Goal: Information Seeking & Learning: Understand process/instructions

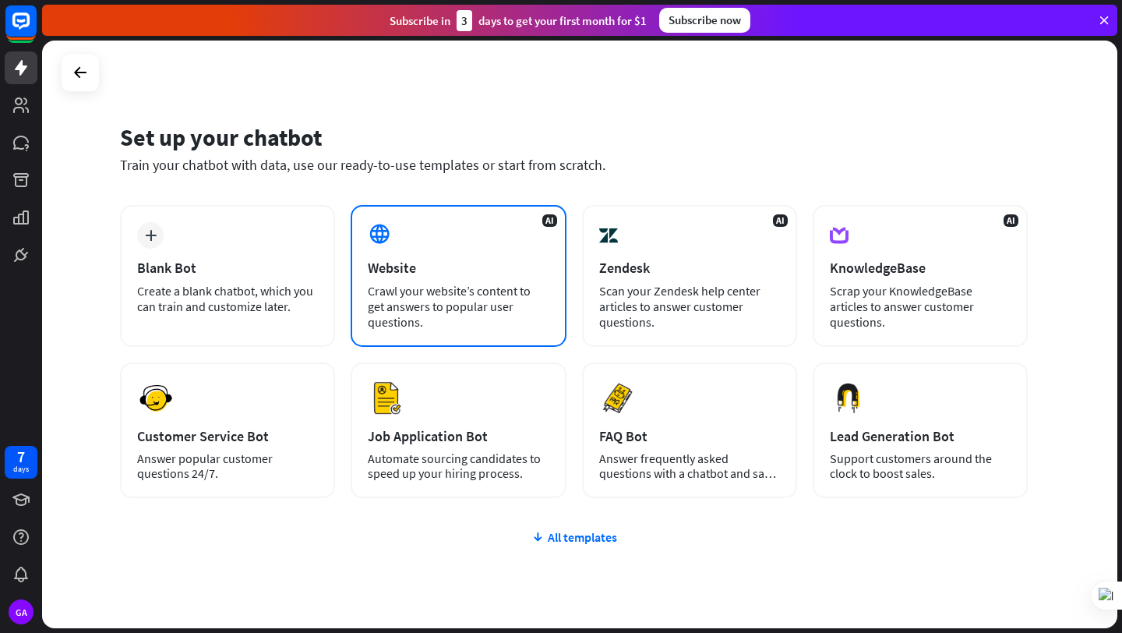
click at [435, 251] on div "AI Website Crawl your website’s content to get answers to popular user question…" at bounding box center [458, 276] width 215 height 142
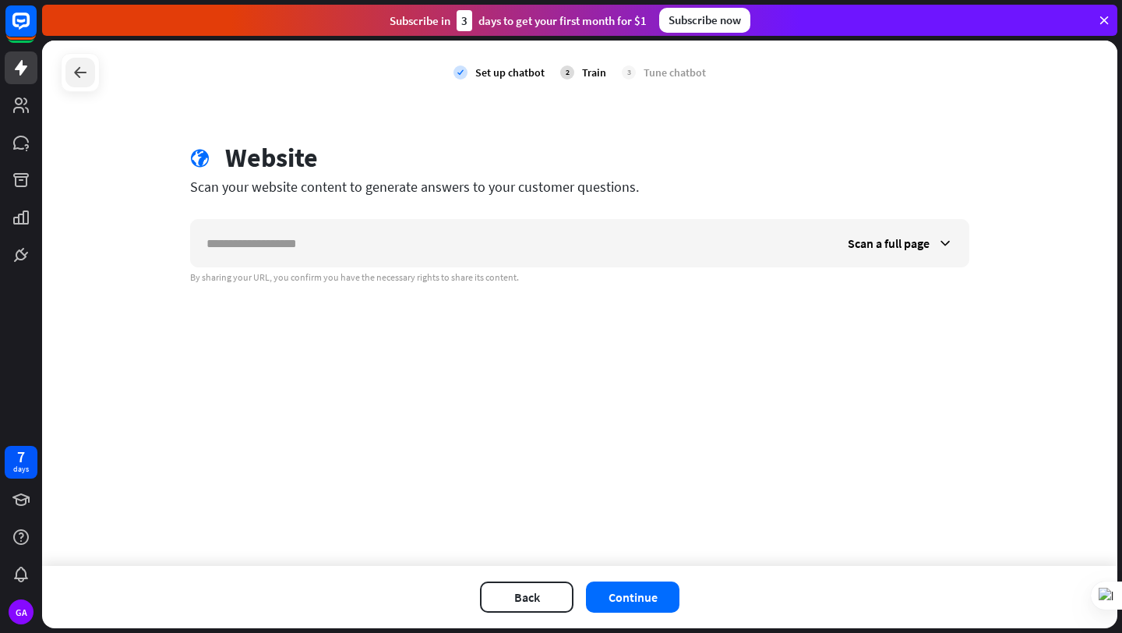
click at [79, 79] on icon at bounding box center [80, 72] width 19 height 19
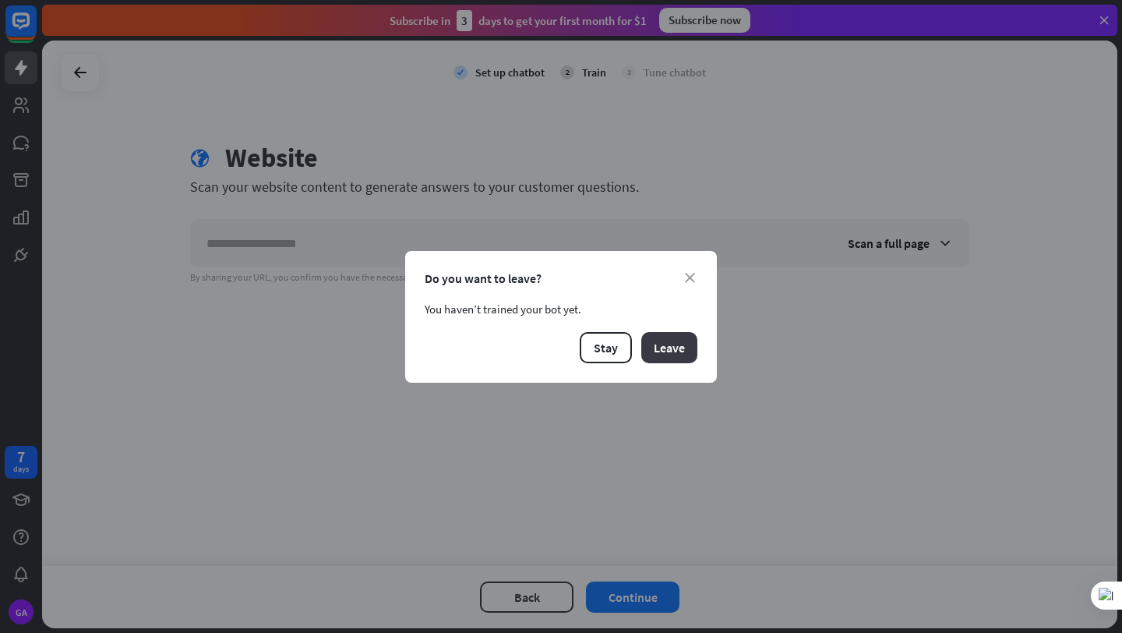
click at [653, 337] on button "Leave" at bounding box center [669, 347] width 56 height 31
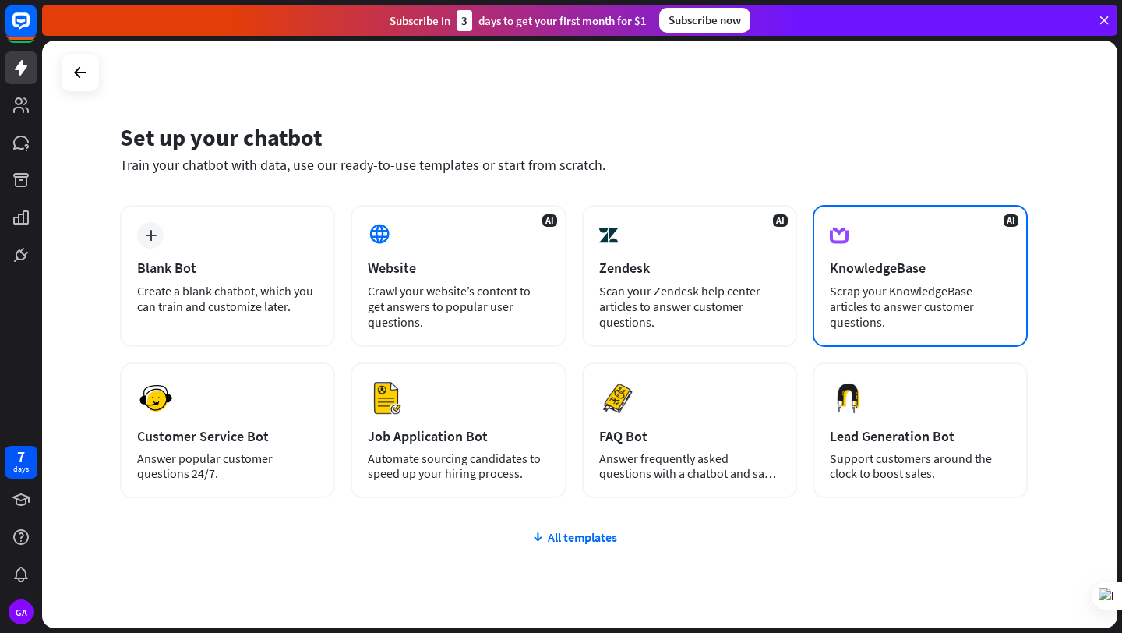
click at [928, 278] on div "AI KnowledgeBase Scrap your KnowledgeBase articles to answer customer questions." at bounding box center [920, 276] width 215 height 142
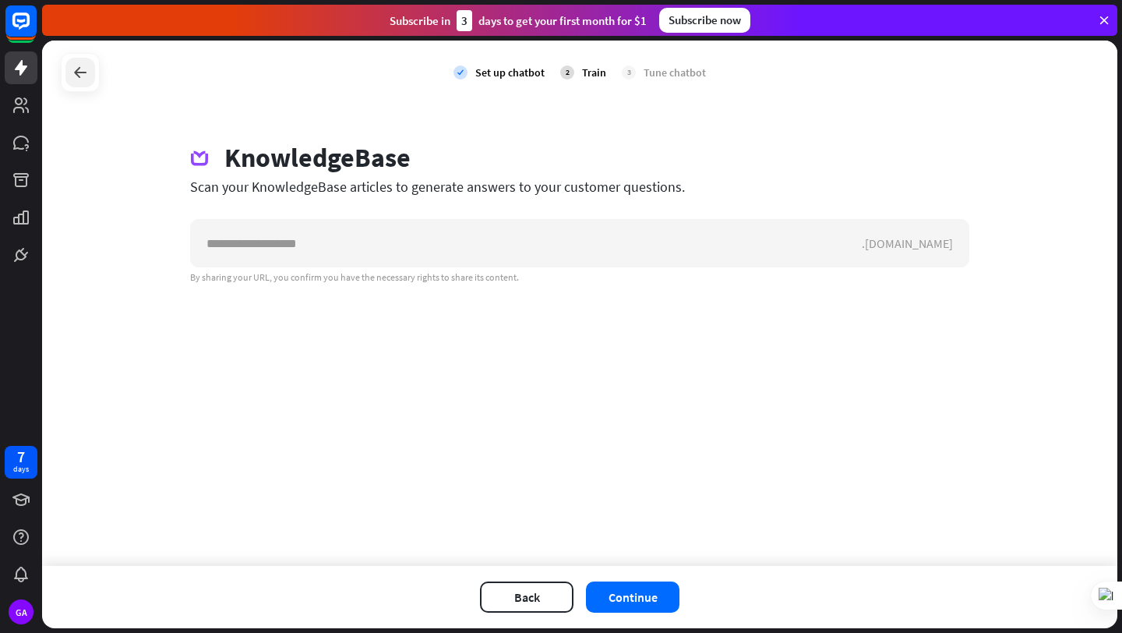
click at [70, 60] on div at bounding box center [80, 73] width 30 height 30
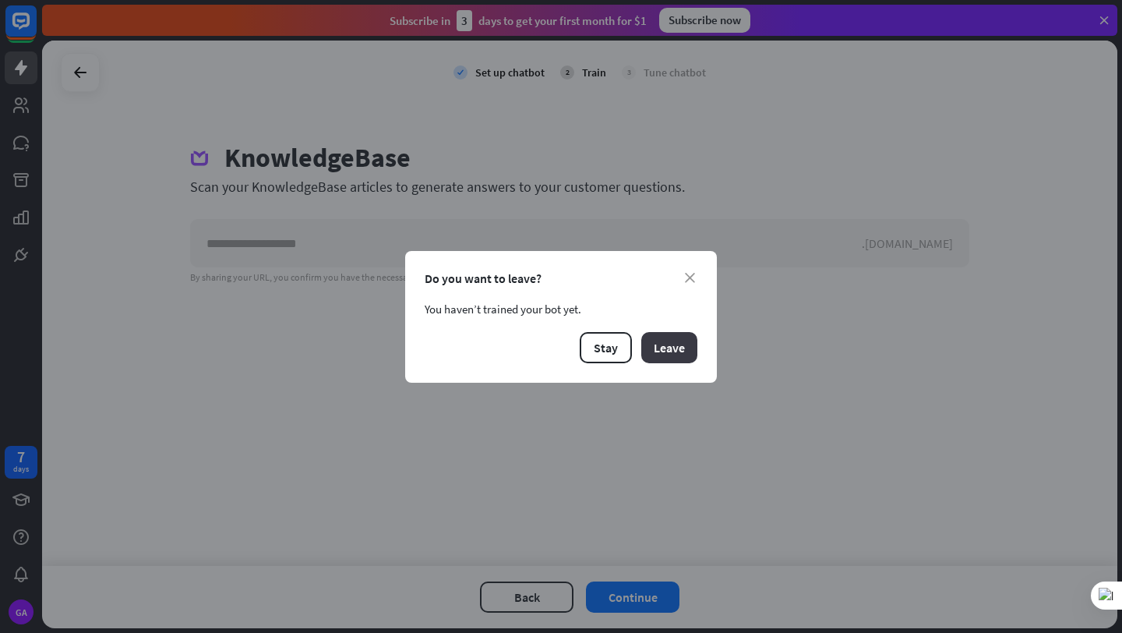
click at [659, 339] on button "Leave" at bounding box center [669, 347] width 56 height 31
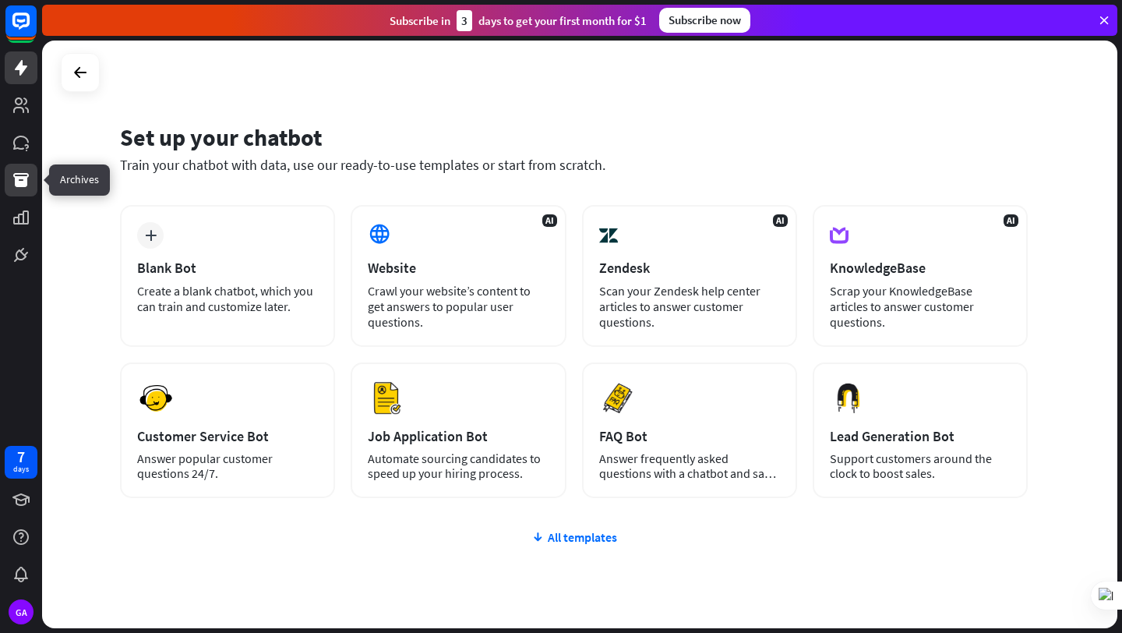
click at [29, 185] on icon at bounding box center [21, 180] width 19 height 19
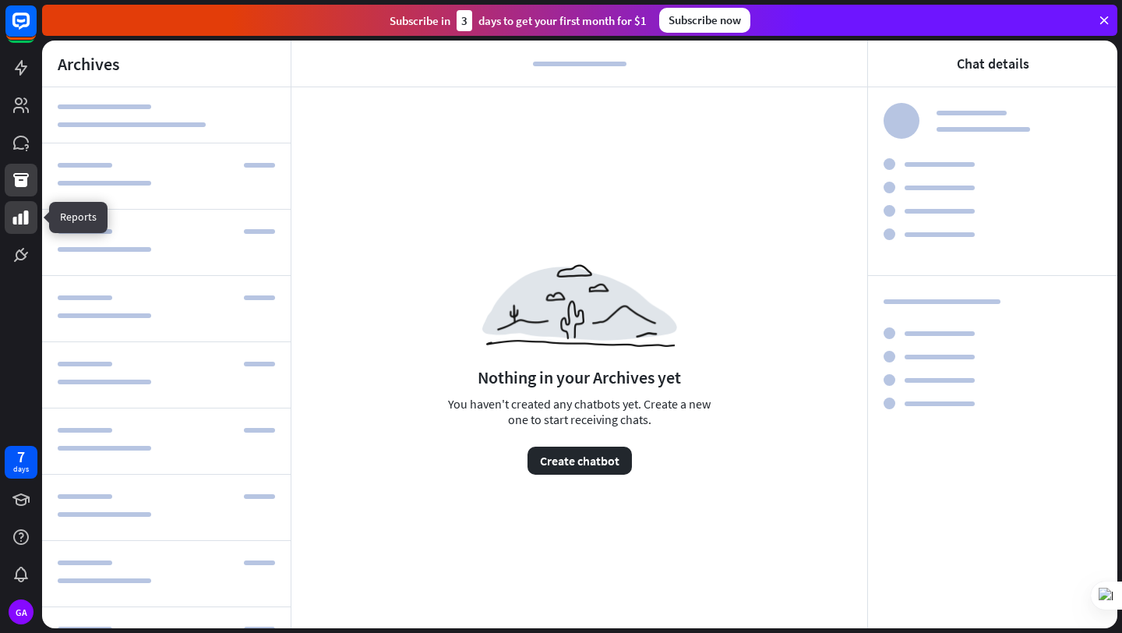
click at [19, 203] on link at bounding box center [21, 217] width 33 height 33
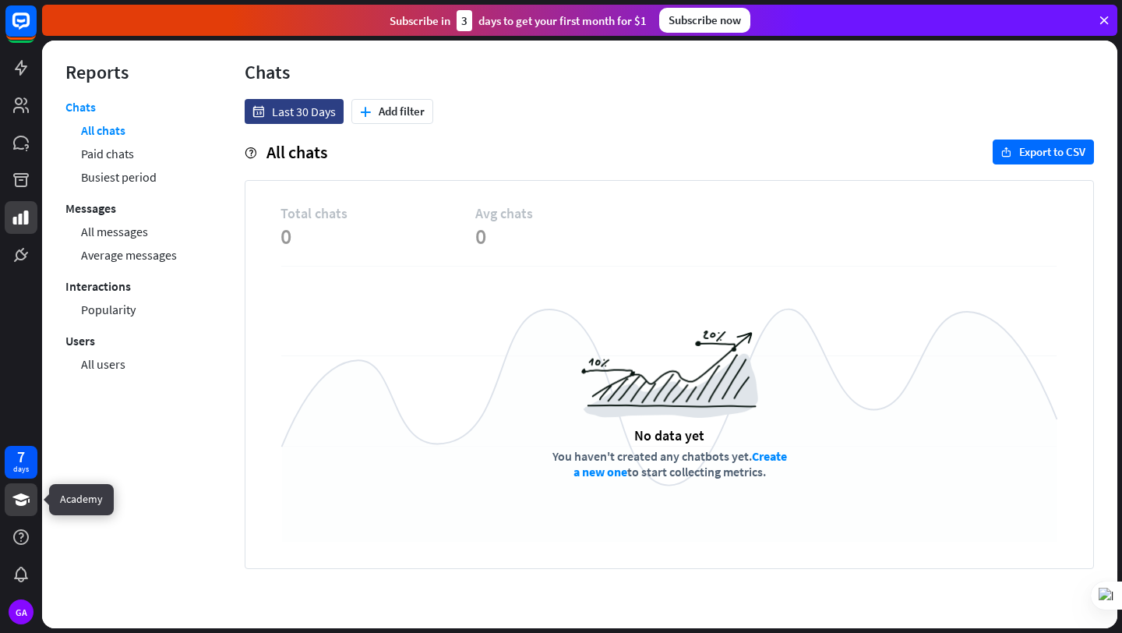
click at [27, 496] on icon at bounding box center [20, 499] width 17 height 12
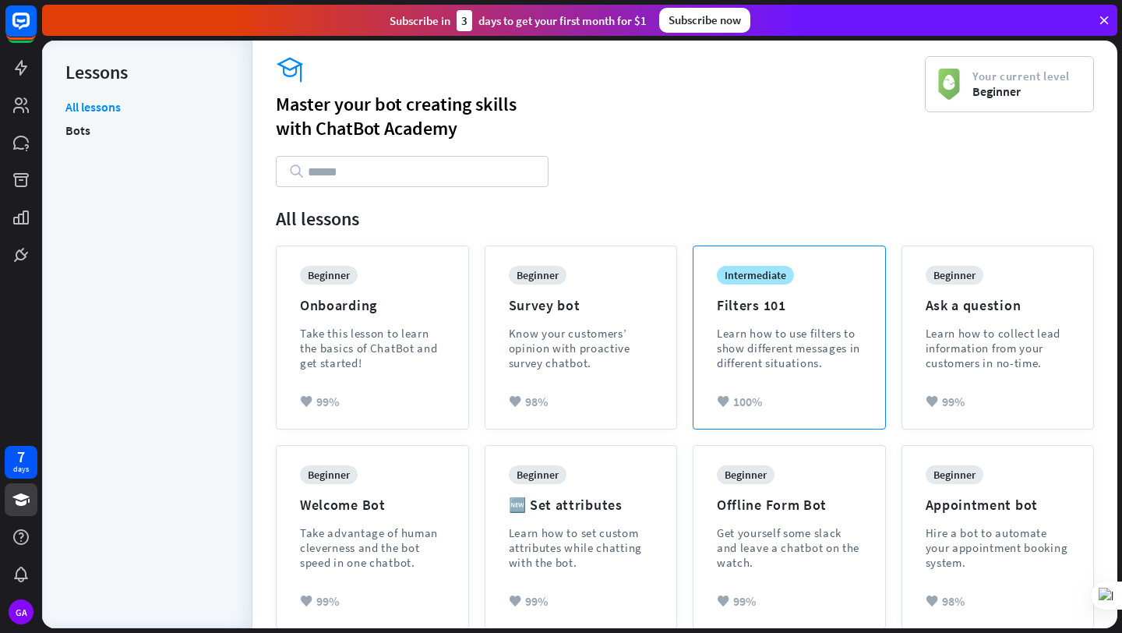
scroll to position [230, 0]
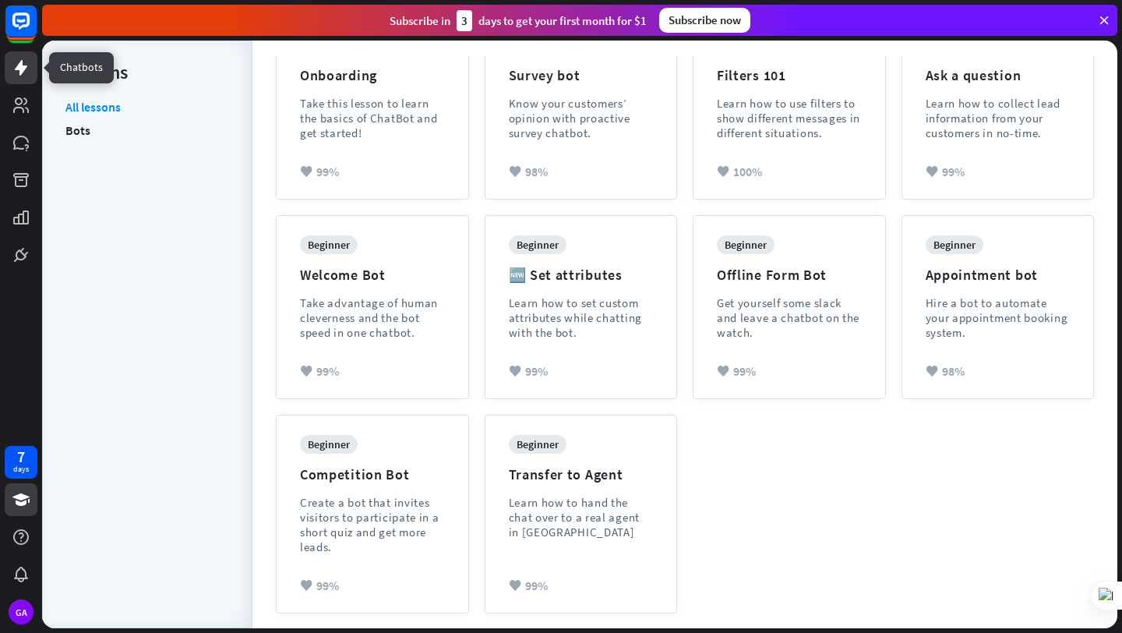
click at [22, 62] on icon at bounding box center [21, 68] width 12 height 16
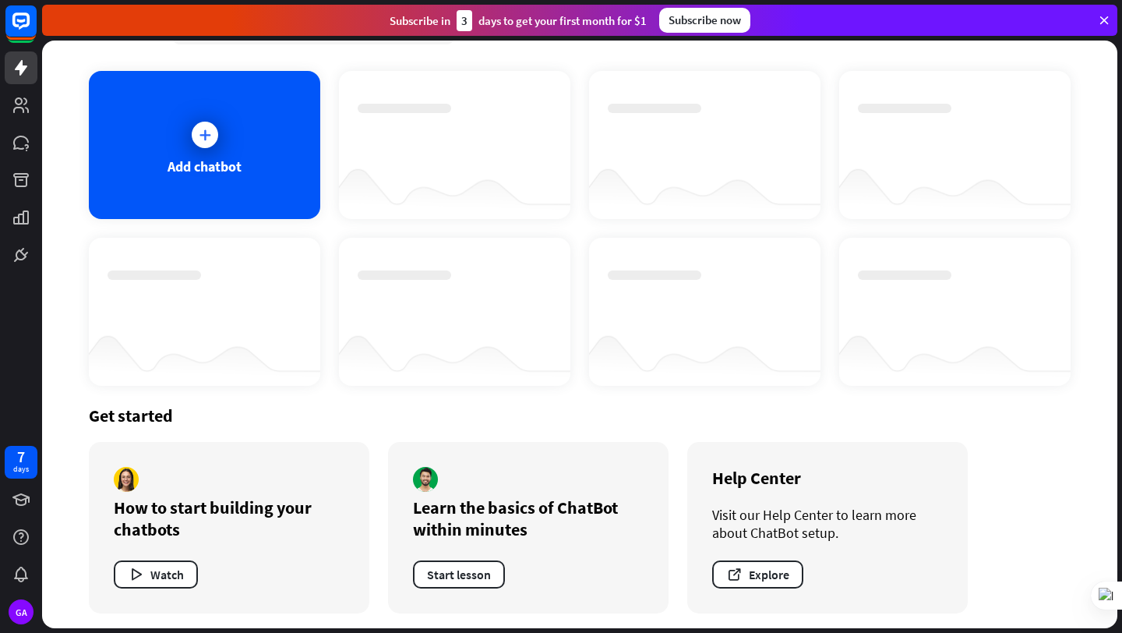
scroll to position [62, 0]
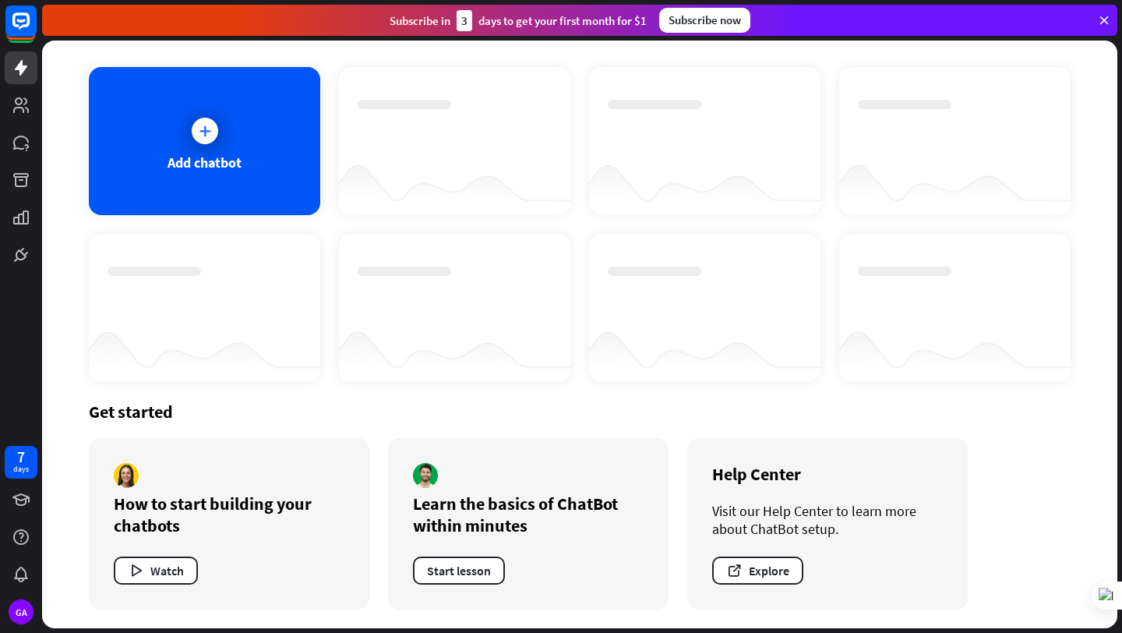
click at [185, 436] on div "Get started How to start building your chatbots Watch Learn the basics of ChatB…" at bounding box center [580, 505] width 982 height 246
click at [446, 580] on button "Start lesson" at bounding box center [459, 570] width 92 height 28
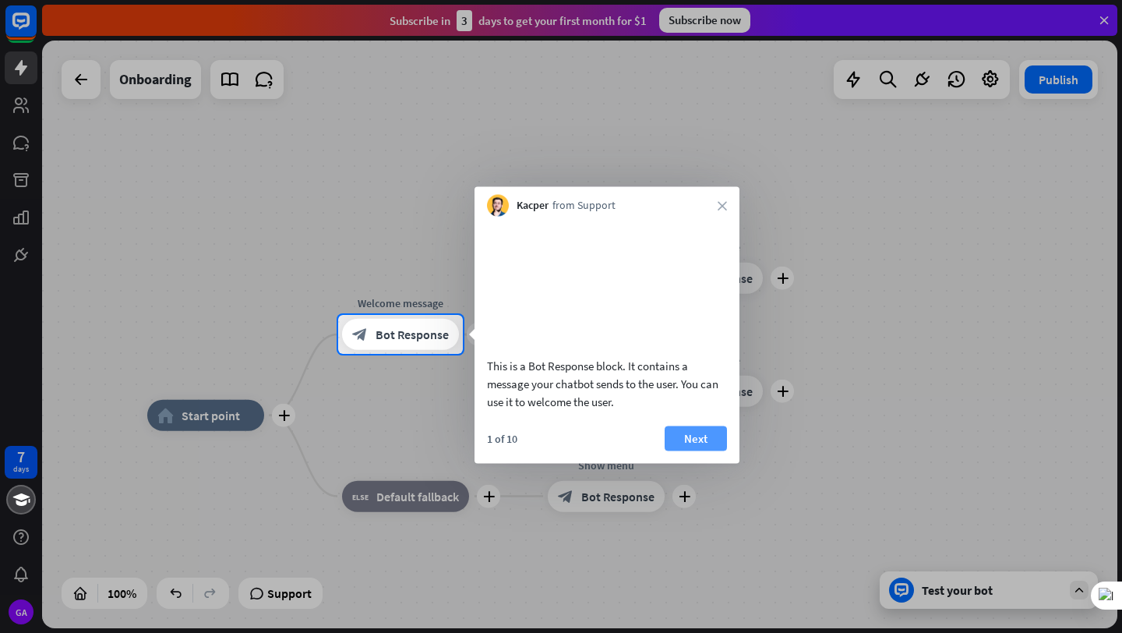
click at [701, 450] on button "Next" at bounding box center [696, 437] width 62 height 25
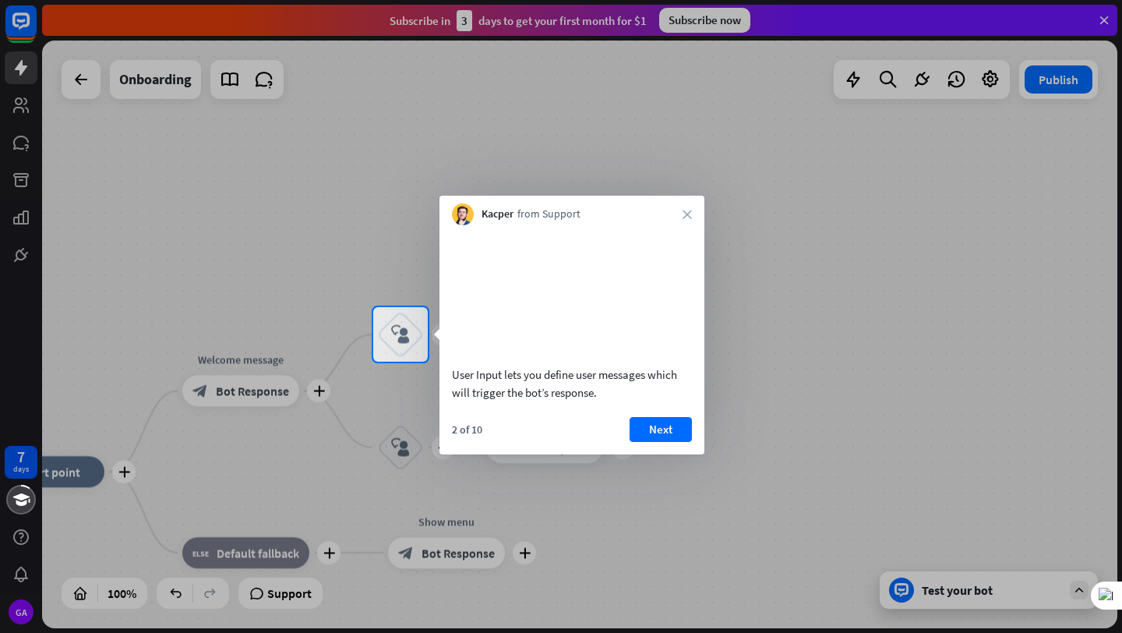
click at [673, 439] on button "Next" at bounding box center [661, 429] width 62 height 25
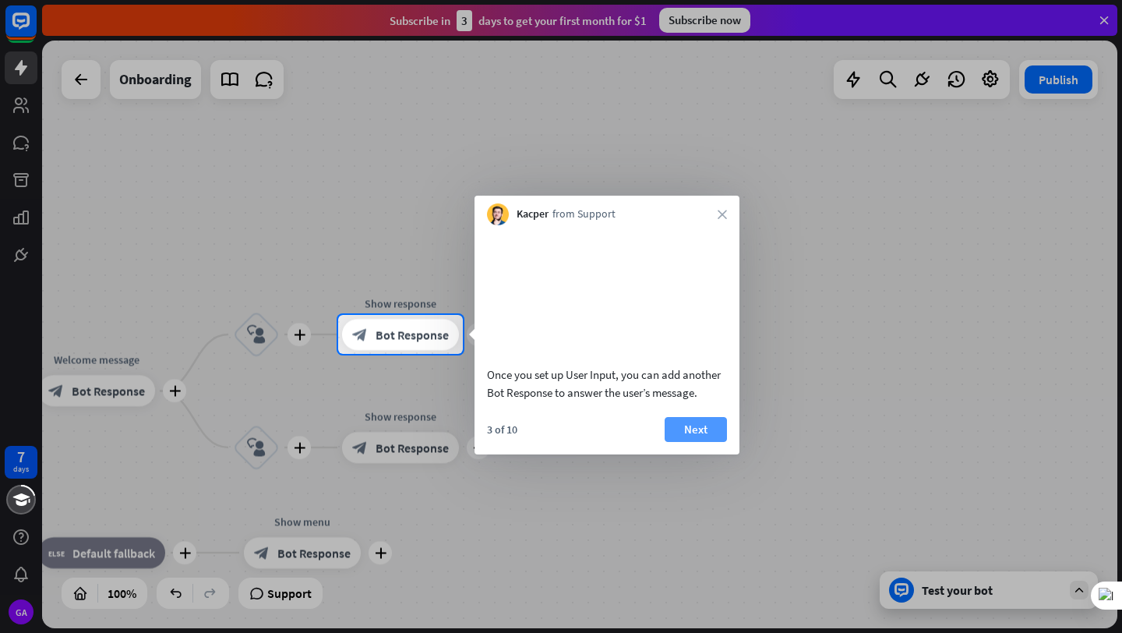
click at [688, 442] on button "Next" at bounding box center [696, 429] width 62 height 25
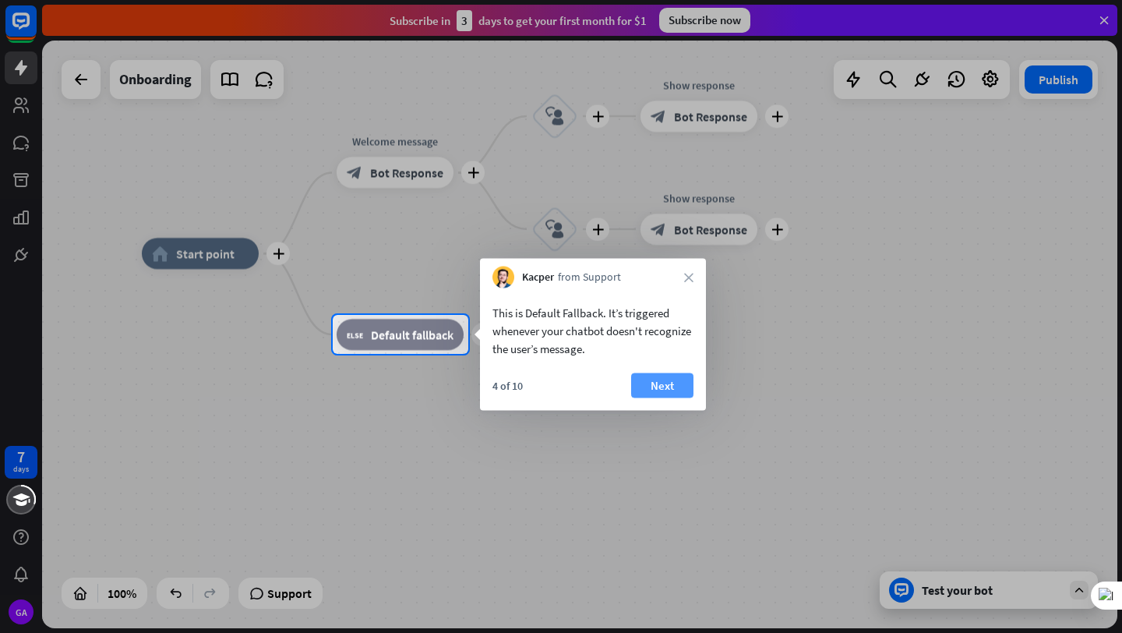
click at [670, 381] on button "Next" at bounding box center [662, 385] width 62 height 25
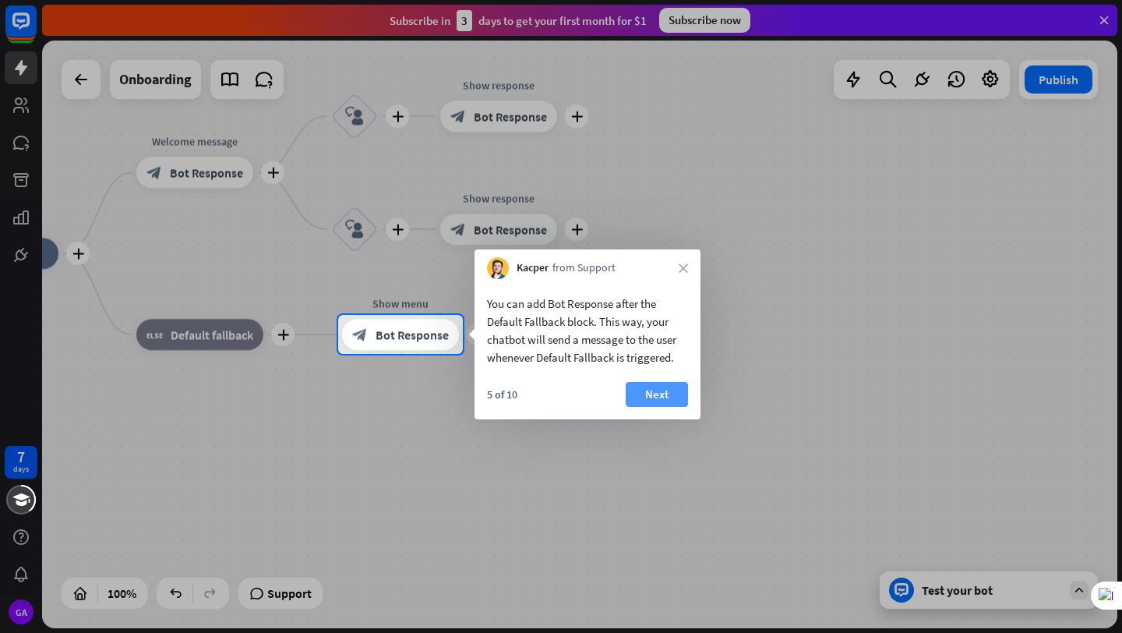
click at [674, 388] on button "Next" at bounding box center [657, 394] width 62 height 25
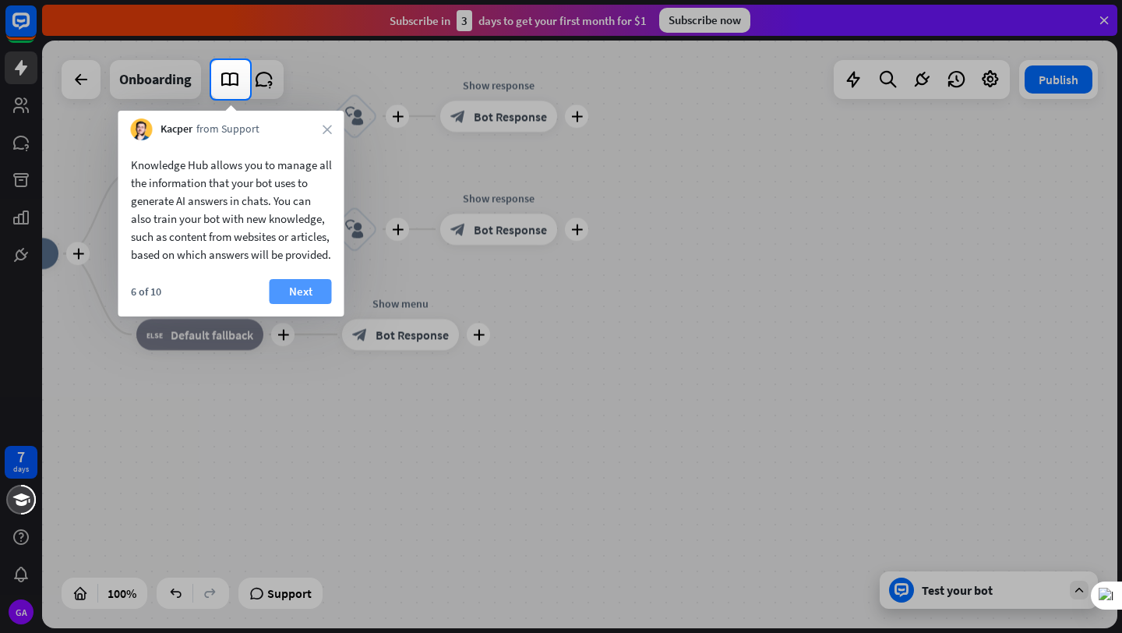
click at [270, 304] on button "Next" at bounding box center [301, 291] width 62 height 25
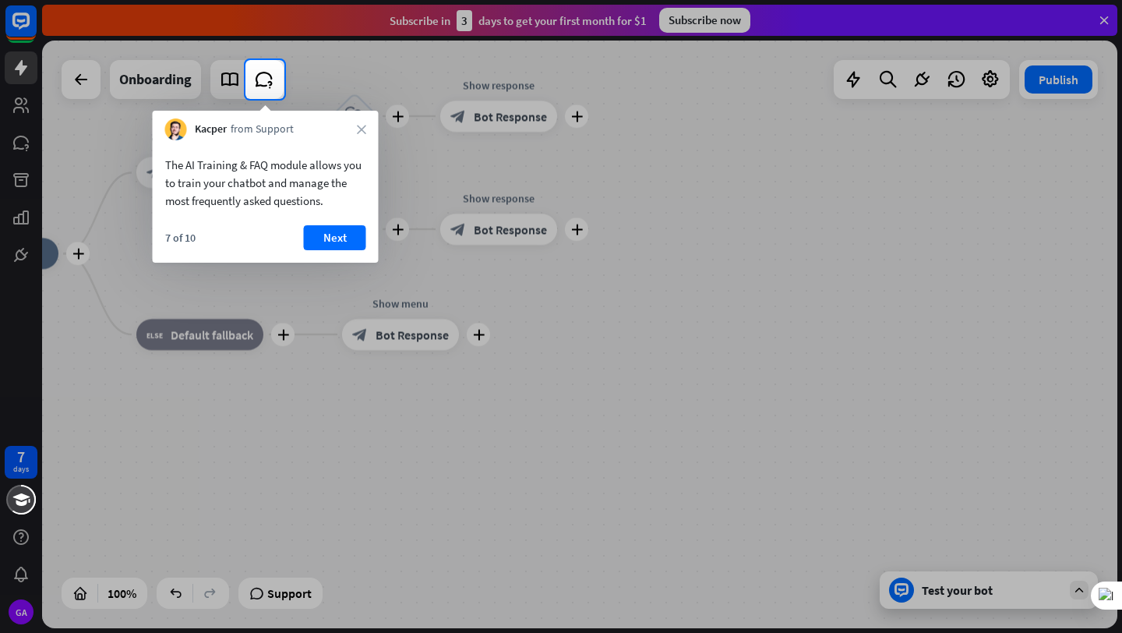
click at [328, 217] on div "The AI Training & FAQ module allows you to train your chatbot and manage the mo…" at bounding box center [266, 201] width 226 height 122
click at [329, 225] on button "Next" at bounding box center [335, 237] width 62 height 25
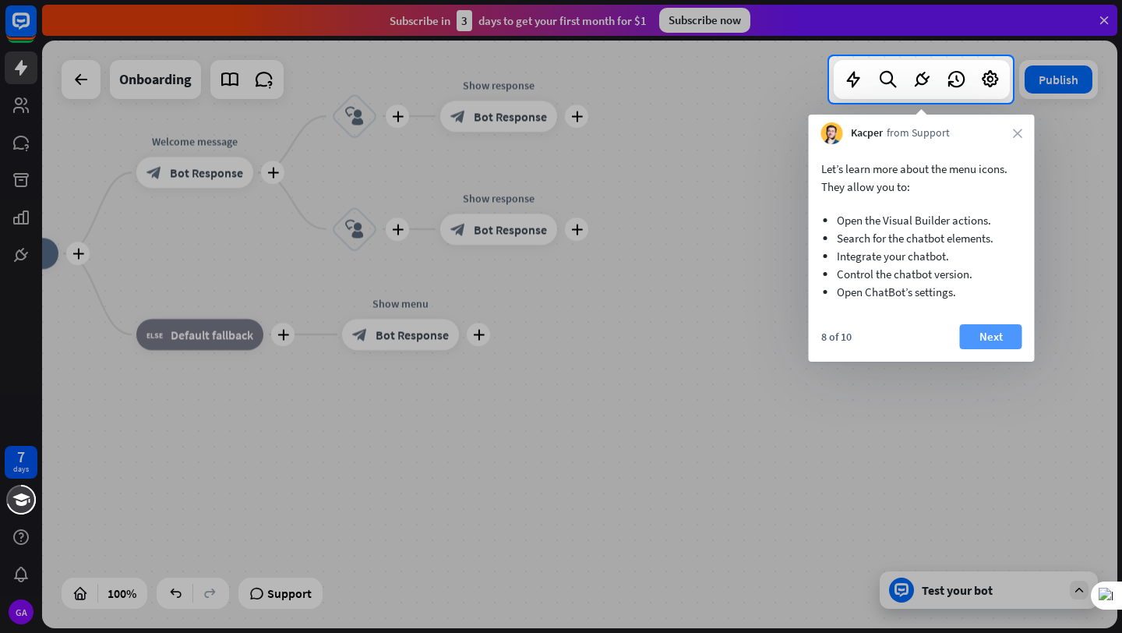
click at [997, 337] on button "Next" at bounding box center [991, 336] width 62 height 25
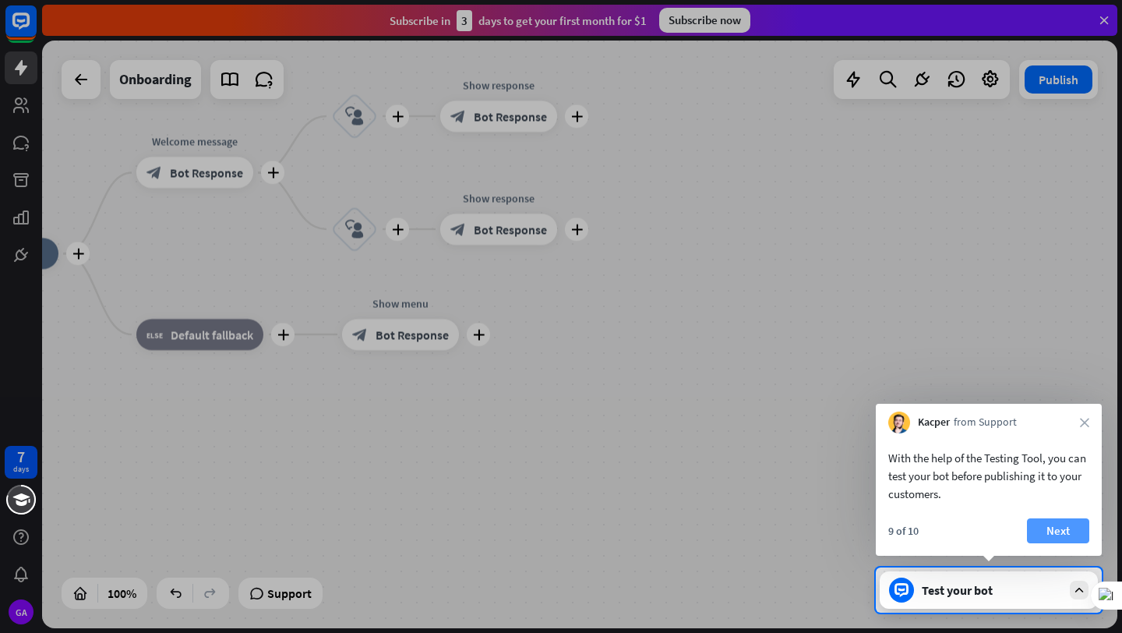
click at [1047, 527] on button "Next" at bounding box center [1058, 530] width 62 height 25
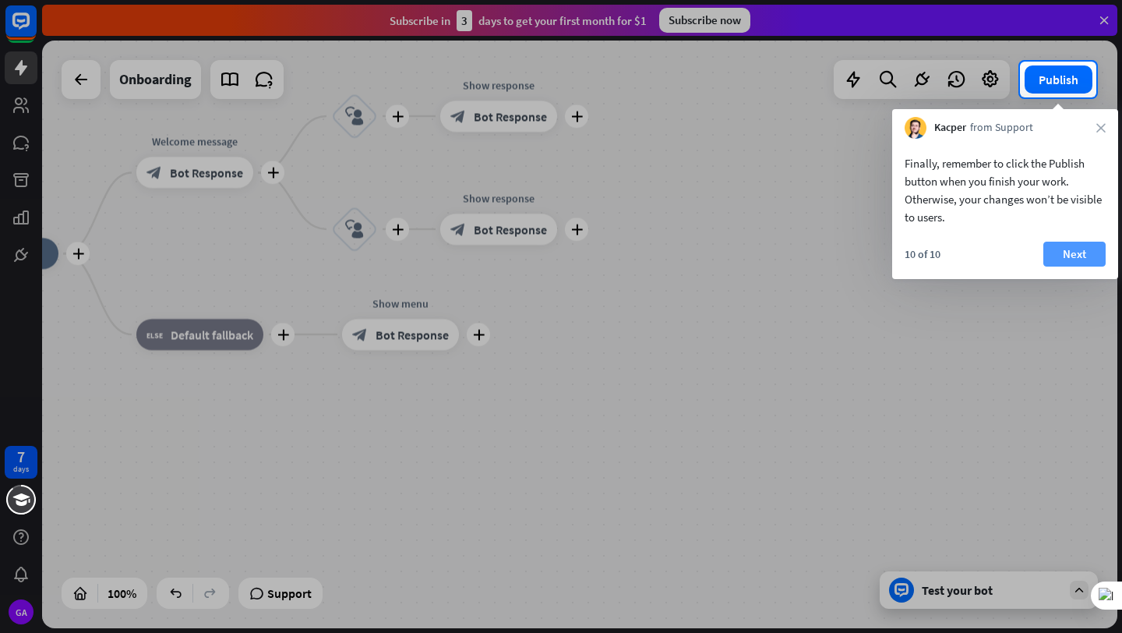
click at [1086, 261] on button "Next" at bounding box center [1074, 254] width 62 height 25
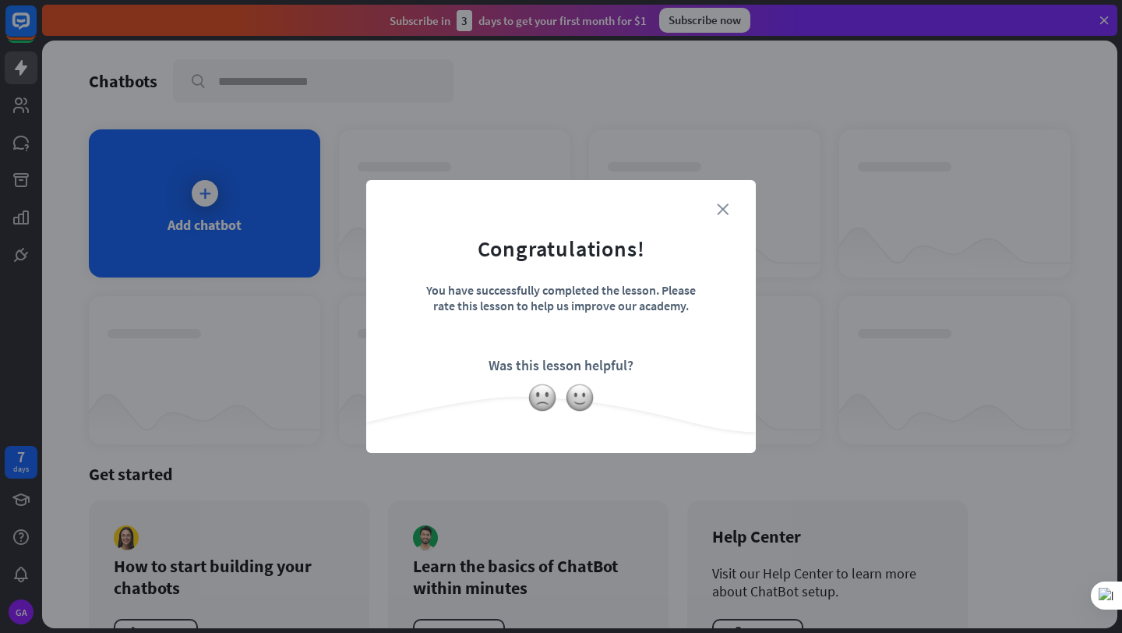
click at [724, 207] on icon "close" at bounding box center [723, 209] width 12 height 12
